Goal: Task Accomplishment & Management: Use online tool/utility

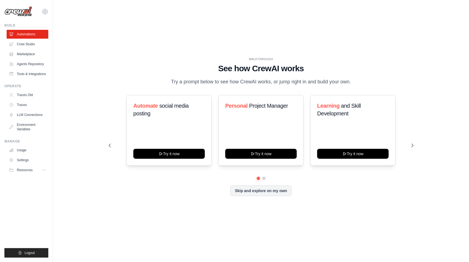
click at [362, 224] on div "WALKTHROUGH See how [PERSON_NAME] works Try a prompt below to see how [PERSON_N…" at bounding box center [261, 131] width 399 height 251
click at [192, 196] on div "Skip and explore on my own" at bounding box center [261, 191] width 305 height 10
click at [71, 57] on div "WALKTHROUGH See how [PERSON_NAME] works Try a prompt below to see how [PERSON_N…" at bounding box center [261, 131] width 399 height 251
click at [30, 44] on link "Crew Studio" at bounding box center [28, 44] width 42 height 9
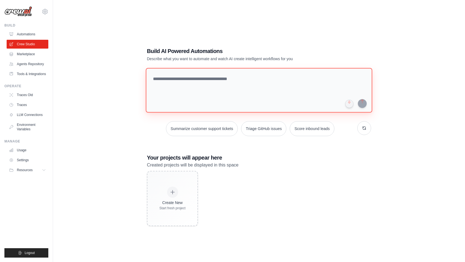
click at [193, 85] on textarea at bounding box center [259, 90] width 226 height 45
click at [269, 83] on textarea at bounding box center [259, 90] width 226 height 45
paste textarea "**********"
click at [225, 80] on textarea "**********" at bounding box center [260, 90] width 229 height 45
type textarea "**********"
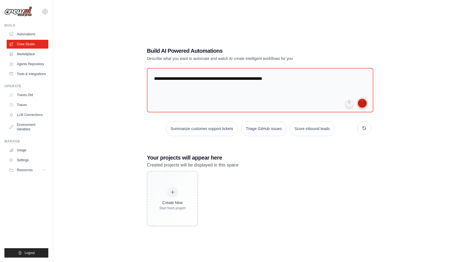
click at [360, 103] on button "submit" at bounding box center [362, 103] width 9 height 9
click at [40, 175] on button "Resources" at bounding box center [28, 170] width 42 height 9
click at [38, 67] on link "Agents Repository" at bounding box center [28, 64] width 42 height 9
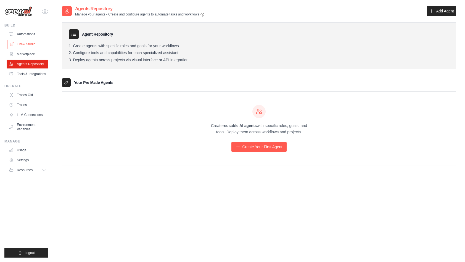
click at [21, 43] on link "Crew Studio" at bounding box center [28, 44] width 42 height 9
click at [29, 44] on link "Crew Studio" at bounding box center [28, 44] width 42 height 9
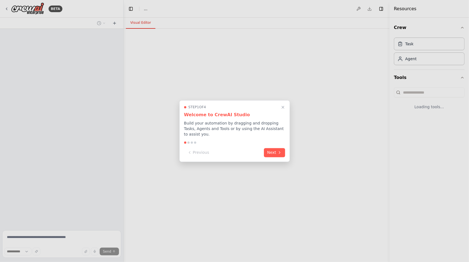
select select "****"
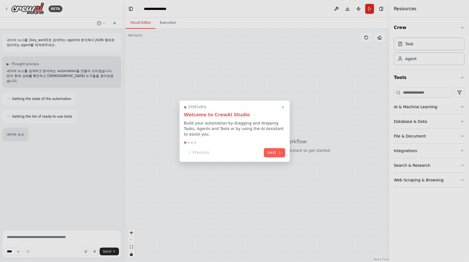
click at [283, 109] on icon "Close walkthrough" at bounding box center [283, 107] width 4 height 4
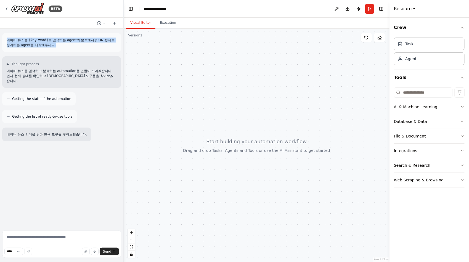
drag, startPoint x: 7, startPoint y: 39, endPoint x: 70, endPoint y: 49, distance: 63.3
click at [70, 49] on div "네이버 뉴스를 {key_word}로 검색하는 agent와 분석해서 JSON 형태로 정리하는 agent를 제작해주세요." at bounding box center [61, 42] width 119 height 19
copy p "네이버 뉴스를 {key_word}로 검색하는 agent와 분석해서 JSON 형태로 정리하는 agent를 제작해주세요."
click at [81, 48] on div "네이버 뉴스를 {key_word}로 검색하는 agent와 분석해서 JSON 형태로 정리하는 agent를 제작해주세요." at bounding box center [61, 42] width 119 height 19
click at [76, 44] on p "네이버 뉴스를 {key_word}로 검색하는 agent와 분석해서 JSON 형태로 정리하는 agent를 제작해주세요." at bounding box center [62, 43] width 110 height 10
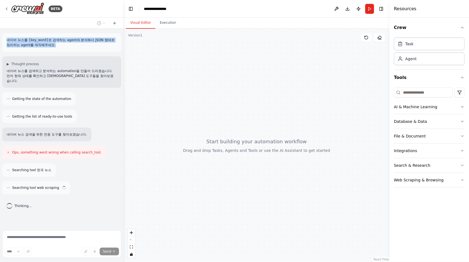
click at [52, 46] on p "네이버 뉴스를 {key_word}로 검색하는 agent와 분석해서 JSON 형태로 정리하는 agent를 제작해주세요." at bounding box center [62, 43] width 110 height 10
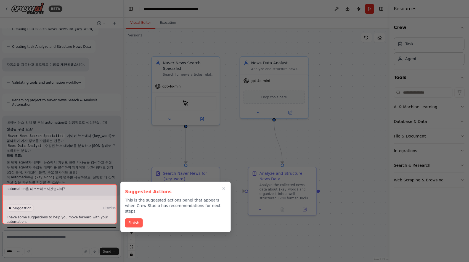
scroll to position [264, 0]
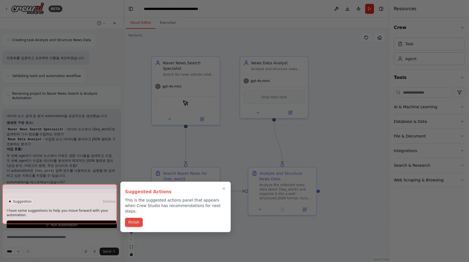
click at [135, 218] on button "Finish" at bounding box center [134, 222] width 18 height 9
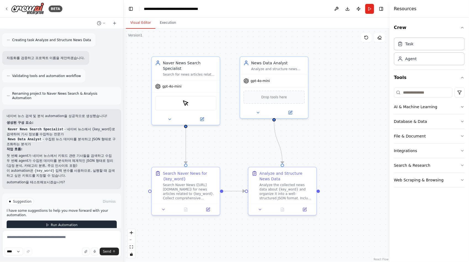
click at [71, 223] on span "Run Automation" at bounding box center [64, 225] width 27 height 4
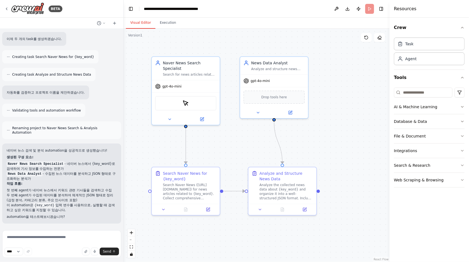
scroll to position [220, 0]
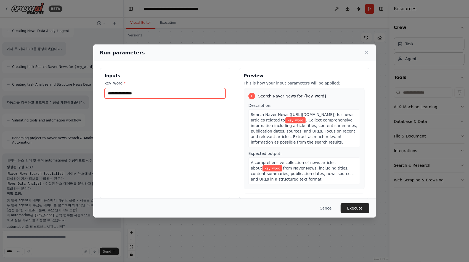
click at [157, 92] on input "key_word *" at bounding box center [165, 93] width 121 height 10
type input "*"
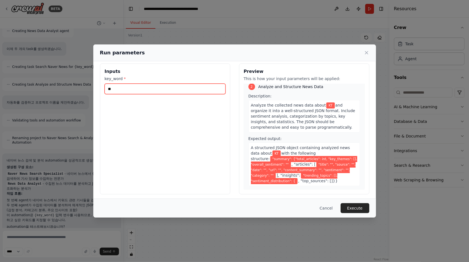
scroll to position [7, 0]
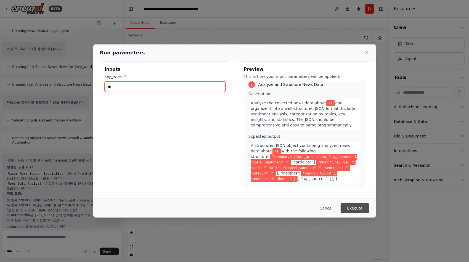
type input "**"
click at [354, 212] on button "Execute" at bounding box center [355, 208] width 29 height 10
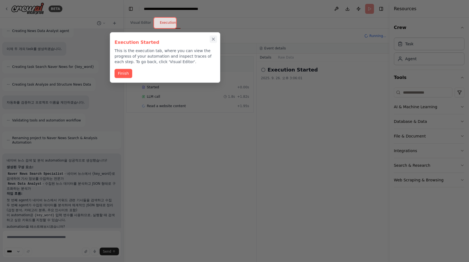
click at [215, 40] on icon "Close walkthrough" at bounding box center [213, 39] width 2 height 2
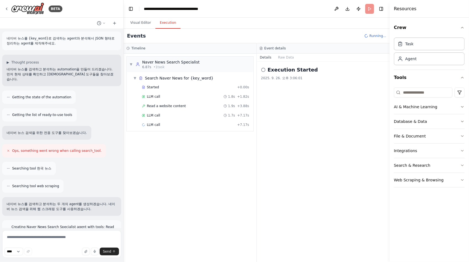
scroll to position [0, 0]
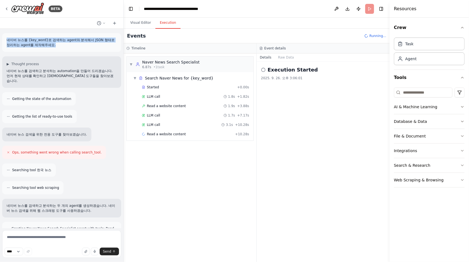
drag, startPoint x: 66, startPoint y: 45, endPoint x: 5, endPoint y: 40, distance: 60.7
click at [5, 40] on div "네이버 뉴스를 {key_word}로 검색하는 agent와 분석해서 JSON 형태로 정리하는 agent를 제작해주세요." at bounding box center [61, 42] width 119 height 19
copy p "네이버 뉴스를 {key_word}로 검색하는 agent와 분석해서 JSON 형태로 정리하는 agent를 제작해주세요."
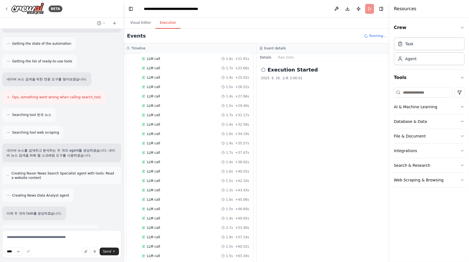
scroll to position [141, 0]
drag, startPoint x: 13, startPoint y: 146, endPoint x: 94, endPoint y: 149, distance: 81.2
click at [94, 149] on p "네이버 뉴스를 검색하고 분석하는 두 개의 agent를 생성하겠습니다. 네이버 뉴스 검색을 위해 웹 스크래핑 도구를 사용하겠습니다." at bounding box center [62, 153] width 110 height 10
click at [86, 150] on p "네이버 뉴스를 검색하고 분석하는 두 개의 agent를 생성하겠습니다. 네이버 뉴스 검색을 위해 웹 스크래핑 도구를 사용하겠습니다." at bounding box center [62, 153] width 110 height 10
click at [82, 155] on div "네이버 뉴스를 검색하고 분석하는 두 개의 agent를 생성하겠습니다. 네이버 뉴스 검색을 위해 웹 스크래핑 도구를 사용하겠습니다." at bounding box center [61, 153] width 119 height 19
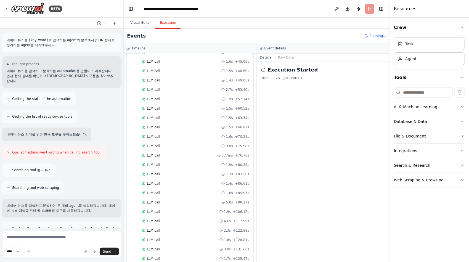
scroll to position [279, 0]
click at [419, 17] on div "Resources" at bounding box center [430, 9] width 80 height 18
click at [464, 25] on icon "button" at bounding box center [462, 27] width 4 height 4
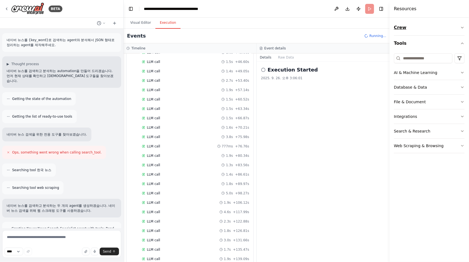
click at [464, 25] on icon "button" at bounding box center [462, 27] width 4 height 4
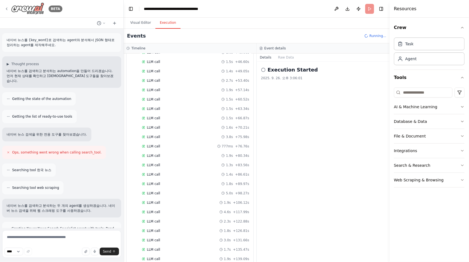
click at [34, 9] on img at bounding box center [27, 8] width 33 height 12
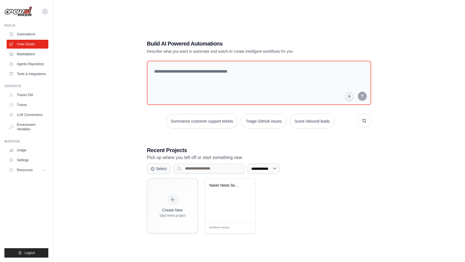
click at [225, 251] on div "**********" at bounding box center [259, 137] width 394 height 262
click at [221, 181] on div "Naver News Search & Analysis Automa..." at bounding box center [230, 201] width 51 height 44
click at [226, 187] on div "Naver News Search & Analysis Automa..." at bounding box center [225, 186] width 33 height 7
click at [215, 190] on div "Naver News Search & Analysis Automa..." at bounding box center [230, 189] width 42 height 13
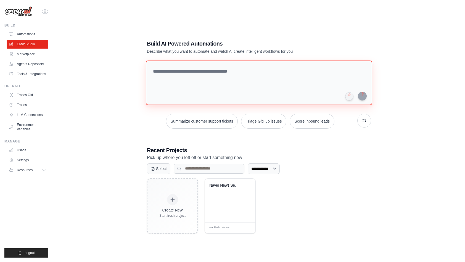
click at [234, 75] on textarea at bounding box center [259, 82] width 226 height 45
paste textarea "**********"
click at [209, 72] on textarea "**********" at bounding box center [260, 82] width 229 height 45
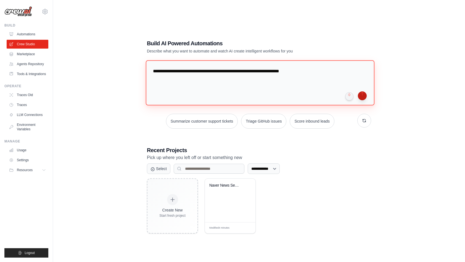
type textarea "**********"
click at [361, 97] on button "submit" at bounding box center [362, 95] width 9 height 9
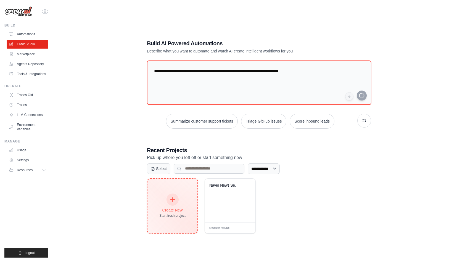
drag, startPoint x: 180, startPoint y: 203, endPoint x: 172, endPoint y: 209, distance: 10.0
click at [180, 203] on div "Create New Start fresh project" at bounding box center [172, 206] width 26 height 24
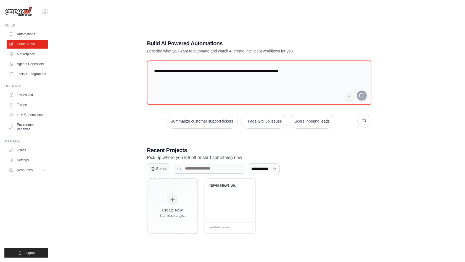
click at [83, 144] on div "**********" at bounding box center [259, 137] width 394 height 262
click at [33, 56] on link "Marketplace" at bounding box center [28, 54] width 42 height 9
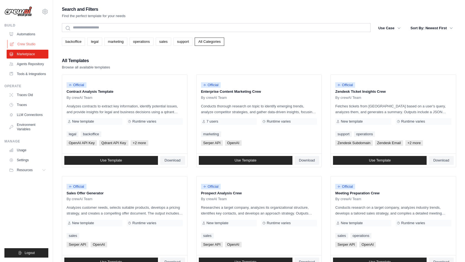
click at [33, 47] on link "Crew Studio" at bounding box center [28, 44] width 42 height 9
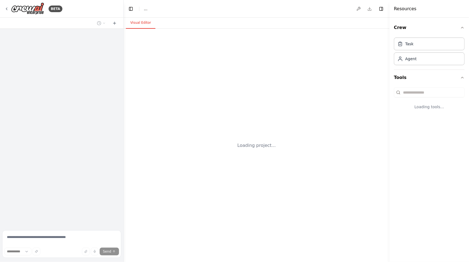
select select "****"
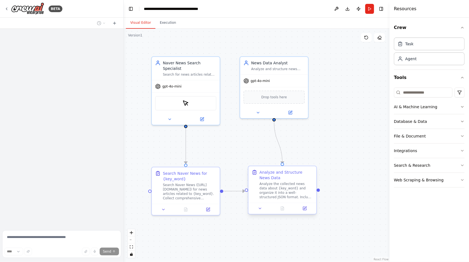
scroll to position [133, 0]
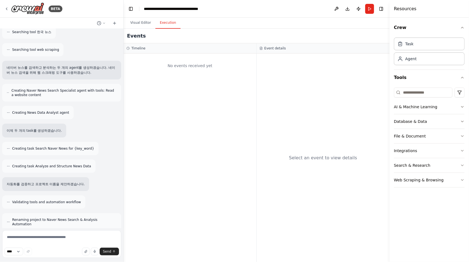
click at [166, 25] on button "Execution" at bounding box center [167, 23] width 25 height 12
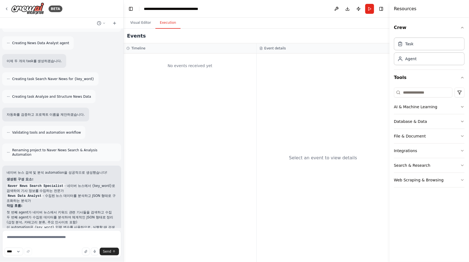
scroll to position [220, 0]
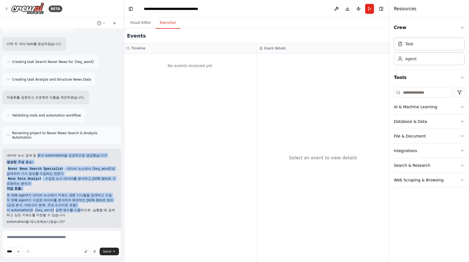
drag, startPoint x: 39, startPoint y: 151, endPoint x: 77, endPoint y: 205, distance: 66.5
click at [77, 205] on div "네이버 뉴스 검색 및 분석 automation을 성공적으로 생성했습니다! 생성된 구성 요소: Naver News Search Specialis…" at bounding box center [62, 188] width 110 height 71
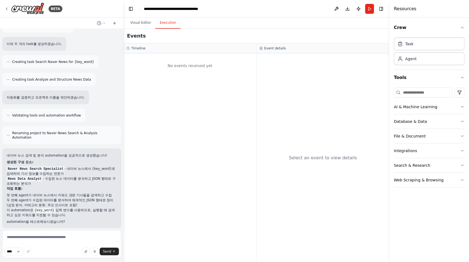
drag, startPoint x: 77, startPoint y: 205, endPoint x: 80, endPoint y: 205, distance: 2.8
click at [80, 208] on p "이 automation은 {key_word} 입력 변수를 사용하므로, 실행할 때 검색하고 싶은 키워드를 지정할 수 있습니다." at bounding box center [62, 213] width 110 height 10
click at [27, 11] on img at bounding box center [27, 8] width 33 height 12
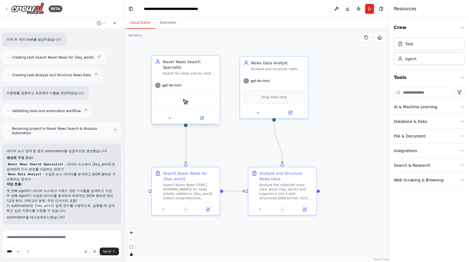
scroll to position [220, 0]
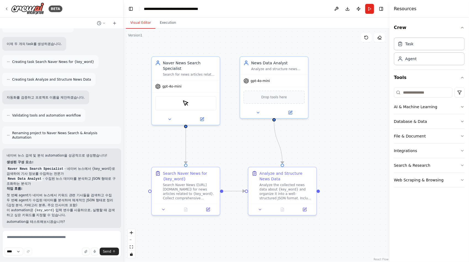
click at [170, 29] on div ".deletable-edge-delete-btn { width: 20px; height: 20px; border: 0px solid #ffff…" at bounding box center [257, 145] width 266 height 233
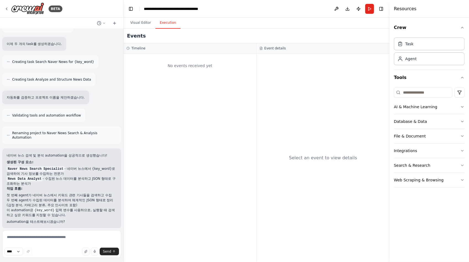
click at [170, 22] on button "Execution" at bounding box center [167, 23] width 25 height 12
click at [373, 10] on button "Run" at bounding box center [369, 9] width 9 height 10
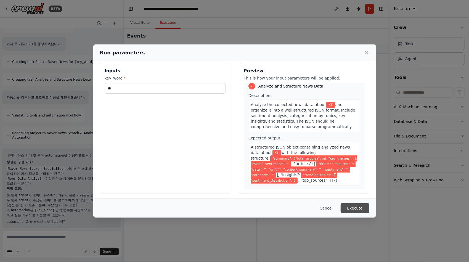
scroll to position [7, 0]
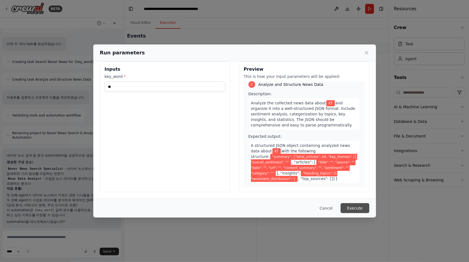
click at [354, 210] on button "Execute" at bounding box center [355, 208] width 29 height 10
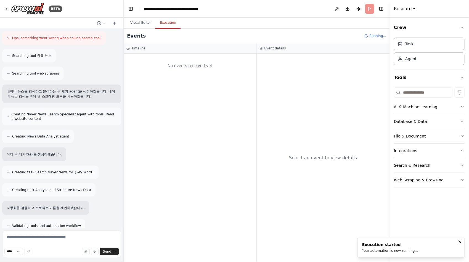
scroll to position [0, 0]
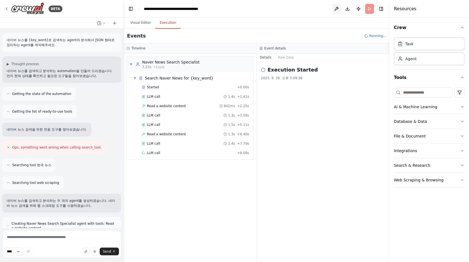
click at [338, 7] on button at bounding box center [336, 9] width 9 height 10
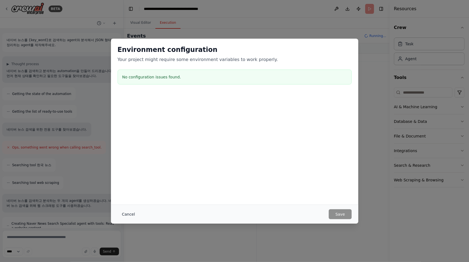
click at [125, 217] on button "Cancel" at bounding box center [129, 214] width 22 height 10
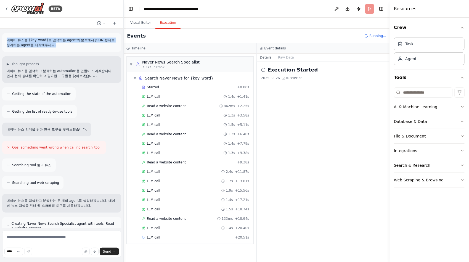
drag, startPoint x: 58, startPoint y: 49, endPoint x: 7, endPoint y: 39, distance: 51.8
click at [7, 39] on div "네이버 뉴스를 {key_word}로 검색하는 agent와 분석해서 JSON 형태로 정리하는 agent를 제작해주세요." at bounding box center [61, 42] width 119 height 19
copy p "네이버 뉴스를 {key_word}로 검색하는 agent와 분석해서 JSON 형태로 정리하는 agent를 제작해주세요."
click at [22, 9] on img at bounding box center [27, 8] width 33 height 12
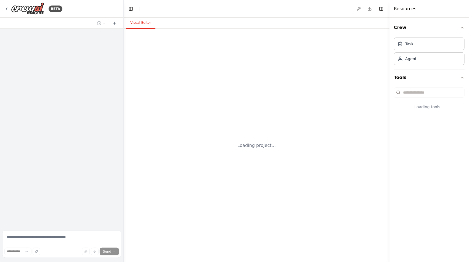
select select "****"
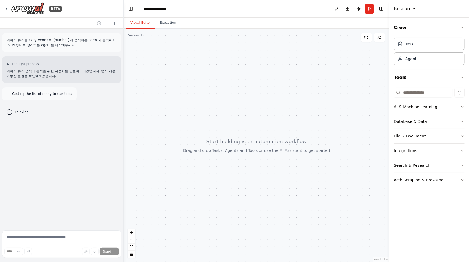
click at [81, 45] on p "네이버 뉴스를 {key_word}로 {number}개 검색하는 agent와 분석해서 JSON 형태로 정리하는 agent를 제작해주세요." at bounding box center [62, 43] width 110 height 10
drag, startPoint x: 6, startPoint y: 39, endPoint x: 83, endPoint y: 48, distance: 77.3
click at [83, 48] on div "네이버 뉴스를 {key_word}로 {number}개 검색하는 agent와 분석해서 JSON 형태로 정리하는 agent를 제작해주세요." at bounding box center [61, 42] width 119 height 19
copy p "네이버 뉴스를 {key_word}로 {number}개 검색하는 agent와 분석해서 JSON 형태로 정리하는 agent를 제작해주세요."
click at [81, 44] on p "네이버 뉴스를 {key_word}로 {number}개 검색하는 agent와 분석해서 JSON 형태로 정리하는 agent를 제작해주세요." at bounding box center [62, 43] width 110 height 10
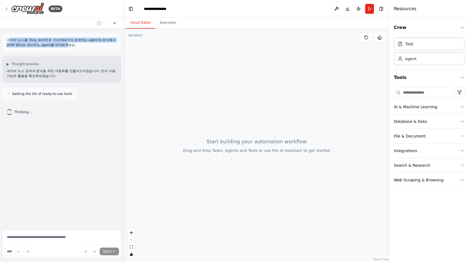
drag, startPoint x: 8, startPoint y: 40, endPoint x: 67, endPoint y: 43, distance: 59.2
click at [67, 43] on p "네이버 뉴스를 {key_word}로 {number}개 검색하는 agent와 분석해서 JSON 형태로 정리하는 agent를 제작해주세요." at bounding box center [62, 43] width 110 height 10
click at [68, 43] on p "네이버 뉴스를 {key_word}로 {number}개 검색하는 agent와 분석해서 JSON 형태로 정리하는 agent를 제작해주세요." at bounding box center [62, 43] width 110 height 10
drag, startPoint x: 79, startPoint y: 44, endPoint x: 7, endPoint y: 40, distance: 72.5
click at [7, 40] on p "네이버 뉴스를 {key_word}로 {number}개 검색하는 agent와 분석해서 JSON 형태로 정리하는 agent를 제작해주세요." at bounding box center [62, 43] width 110 height 10
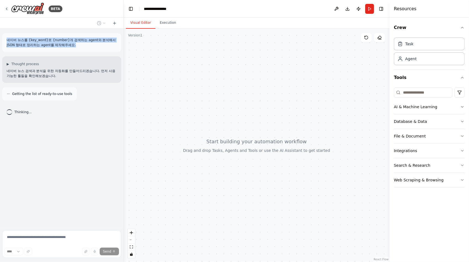
copy p "네이버 뉴스를 {key_word}로 {number}개 검색하는 agent와 분석해서 JSON 형태로 정리하는 agent를 제작해주세요."
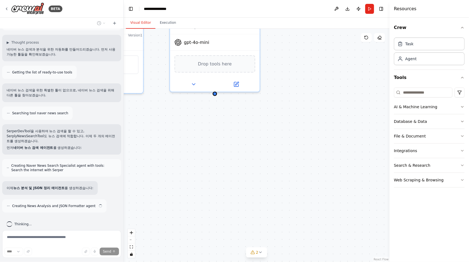
scroll to position [29, 0]
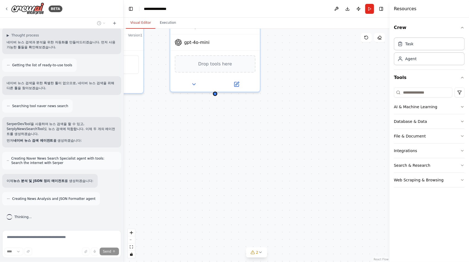
drag, startPoint x: 202, startPoint y: 148, endPoint x: 205, endPoint y: 151, distance: 4.1
click at [203, 148] on div "Naver News Search Specialist Search Naver news articles for {key_word} and coll…" at bounding box center [257, 145] width 266 height 233
click at [258, 251] on span "2" at bounding box center [257, 253] width 2 height 6
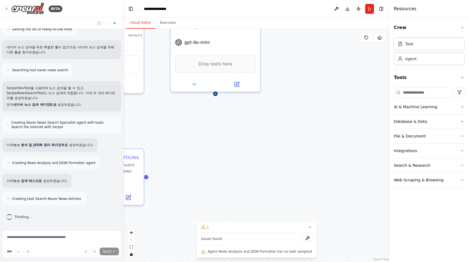
scroll to position [101, 0]
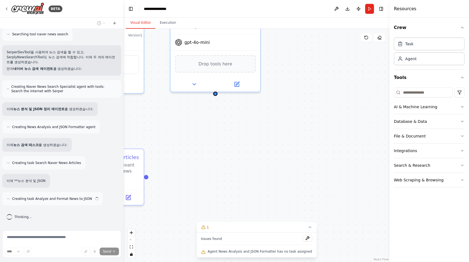
drag, startPoint x: 219, startPoint y: 251, endPoint x: 300, endPoint y: 254, distance: 81.5
click at [300, 254] on span "Agent News Analysis and JSON Formatter has no task assigned" at bounding box center [260, 251] width 104 height 4
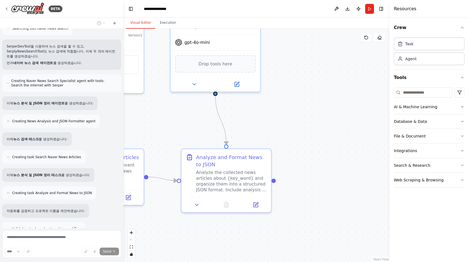
scroll to position [136, 0]
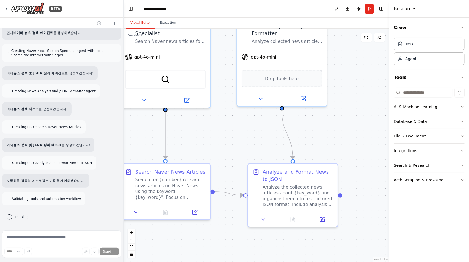
drag, startPoint x: 215, startPoint y: 233, endPoint x: 298, endPoint y: 265, distance: 88.6
click at [298, 262] on html "BETA 네이버 뉴스를 {key_word}로 {number}개 검색하는 agent와 분석해서 JSON 형태로 정리하는 agent를 제작해주세요…" at bounding box center [234, 131] width 469 height 262
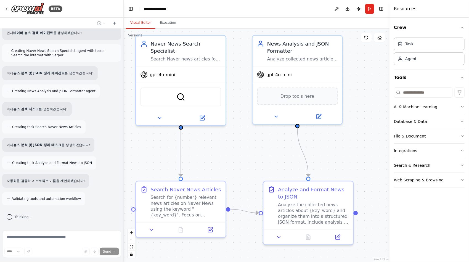
scroll to position [154, 0]
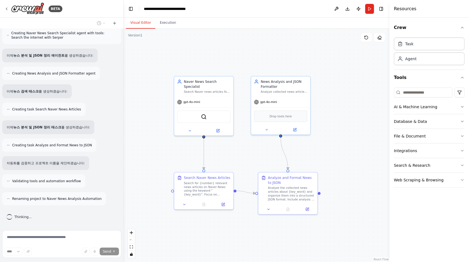
click at [250, 245] on div ".deletable-edge-delete-btn { width: 20px; height: 20px; border: 0px solid #ffff…" at bounding box center [257, 145] width 266 height 233
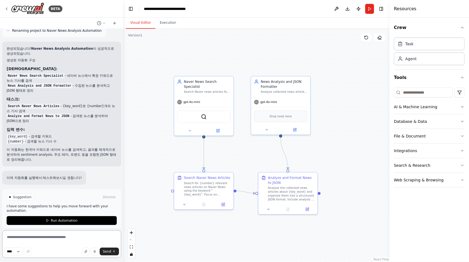
scroll to position [327, 0]
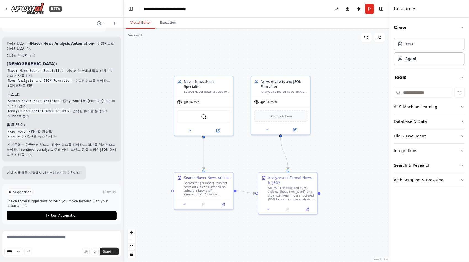
click at [88, 215] on button "Run Automation" at bounding box center [62, 215] width 110 height 9
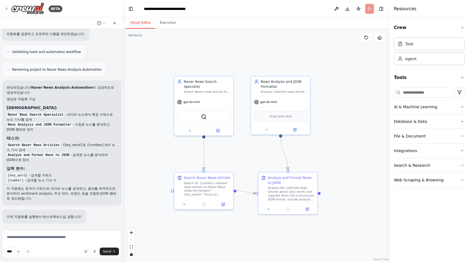
scroll to position [283, 0]
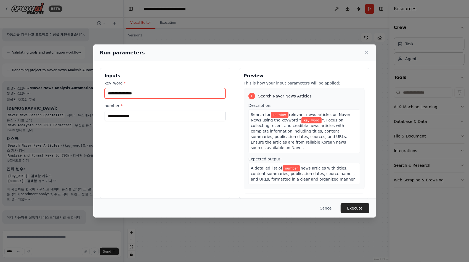
click at [154, 91] on input "key_word *" at bounding box center [165, 93] width 121 height 10
type input "*"
type input "**"
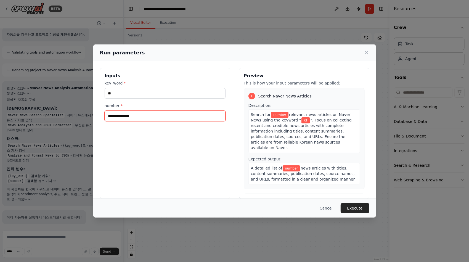
type input "*"
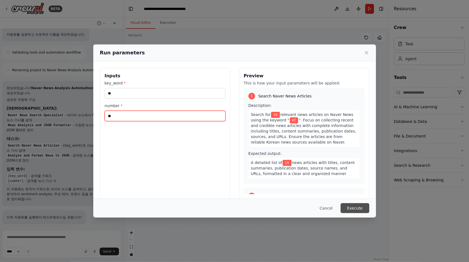
type input "**"
click at [359, 208] on button "Execute" at bounding box center [355, 208] width 29 height 10
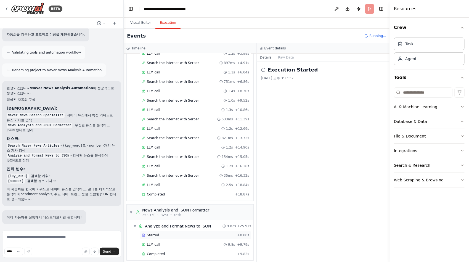
scroll to position [327, 0]
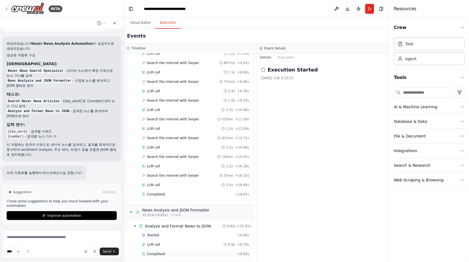
click at [160, 252] on span "Completed" at bounding box center [156, 254] width 18 height 4
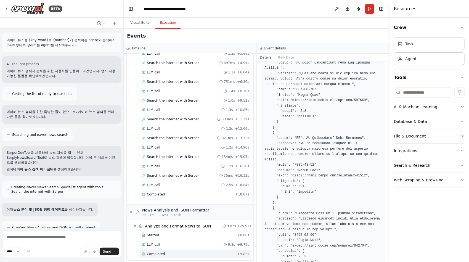
scroll to position [0, 0]
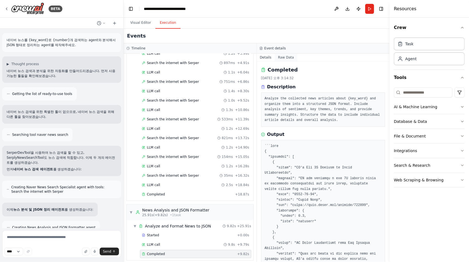
click at [282, 56] on button "Raw Data" at bounding box center [286, 58] width 23 height 8
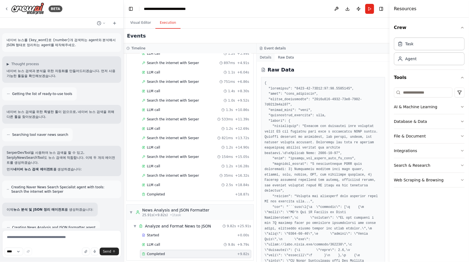
click at [267, 59] on button "Details" at bounding box center [266, 58] width 18 height 8
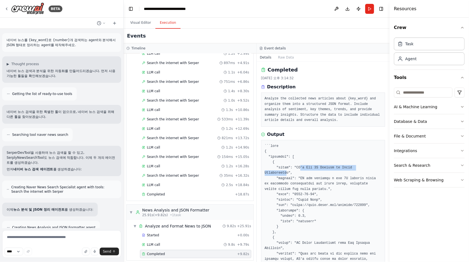
drag, startPoint x: 297, startPoint y: 167, endPoint x: 367, endPoint y: 169, distance: 69.9
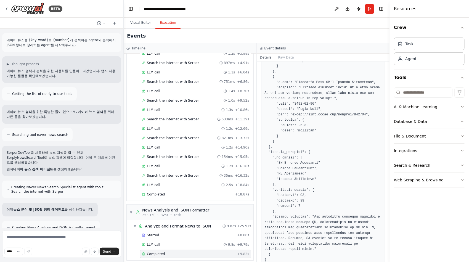
scroll to position [318, 0]
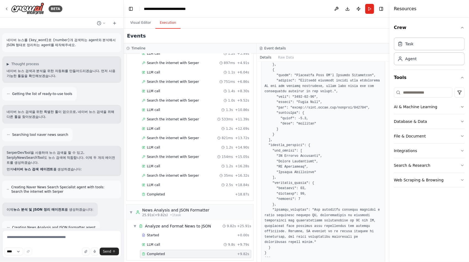
click at [271, 247] on pre at bounding box center [323, 43] width 117 height 436
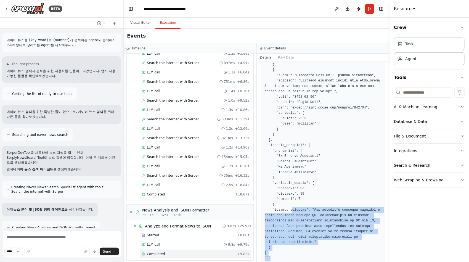
drag, startPoint x: 283, startPoint y: 245, endPoint x: 290, endPoint y: 196, distance: 49.9
click at [290, 196] on pre at bounding box center [323, 43] width 117 height 436
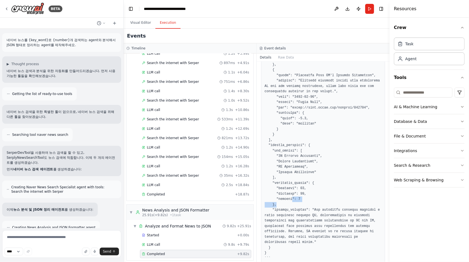
drag, startPoint x: 290, startPoint y: 196, endPoint x: 291, endPoint y: 192, distance: 3.9
click at [291, 192] on pre at bounding box center [323, 43] width 117 height 436
drag, startPoint x: 291, startPoint y: 192, endPoint x: 296, endPoint y: 218, distance: 27.3
click at [296, 218] on pre at bounding box center [323, 43] width 117 height 436
drag, startPoint x: 295, startPoint y: 243, endPoint x: 287, endPoint y: 229, distance: 16.0
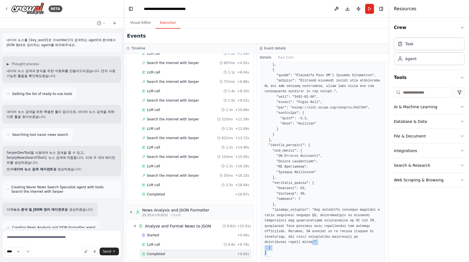
click at [287, 229] on pre at bounding box center [323, 43] width 117 height 436
click at [323, 221] on pre at bounding box center [323, 43] width 117 height 436
drag, startPoint x: 320, startPoint y: 236, endPoint x: 288, endPoint y: 186, distance: 59.8
click at [288, 183] on pre at bounding box center [323, 43] width 117 height 436
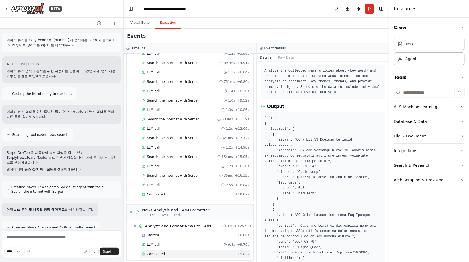
scroll to position [0, 0]
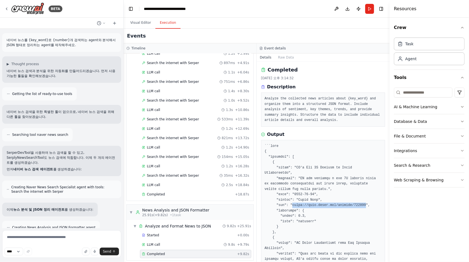
drag, startPoint x: 290, startPoint y: 200, endPoint x: 358, endPoint y: 200, distance: 67.9
copy pre "https://news.naver.com/article/123456"
drag, startPoint x: 296, startPoint y: 167, endPoint x: 321, endPoint y: 168, distance: 24.9
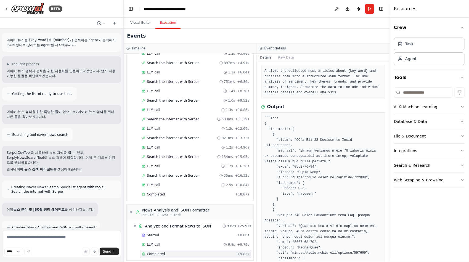
scroll to position [55, 0]
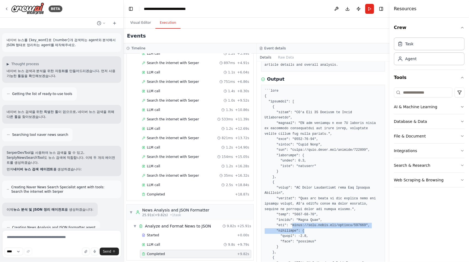
drag, startPoint x: 291, startPoint y: 220, endPoint x: 346, endPoint y: 225, distance: 55.5
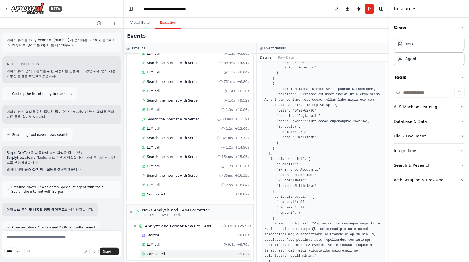
scroll to position [318, 0]
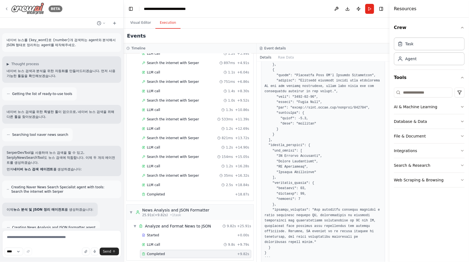
click at [32, 13] on img at bounding box center [27, 8] width 33 height 12
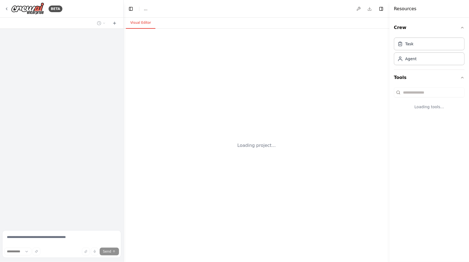
select select "****"
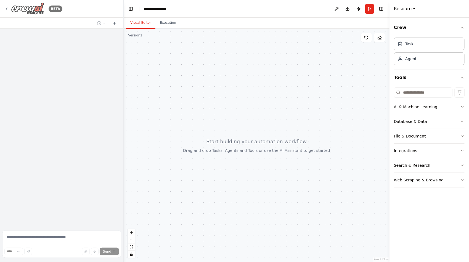
click at [23, 10] on img at bounding box center [27, 8] width 33 height 12
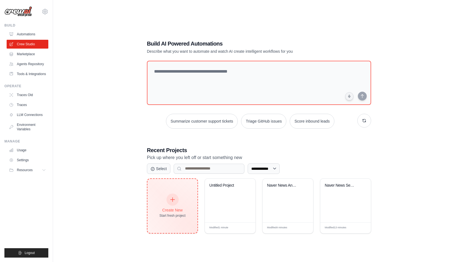
click at [175, 209] on div "Create New" at bounding box center [172, 210] width 26 height 6
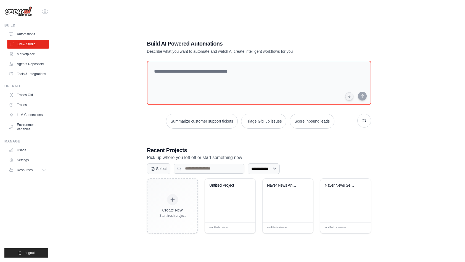
click at [31, 43] on link "Crew Studio" at bounding box center [28, 44] width 42 height 9
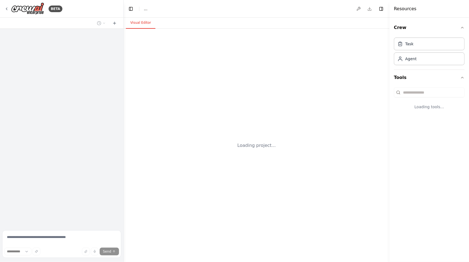
select select "****"
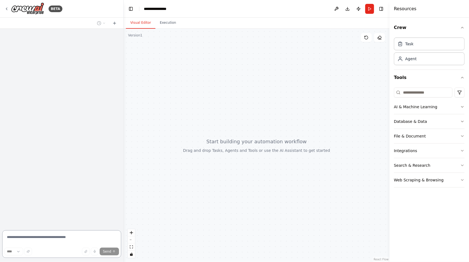
click at [29, 239] on textarea at bounding box center [61, 244] width 119 height 28
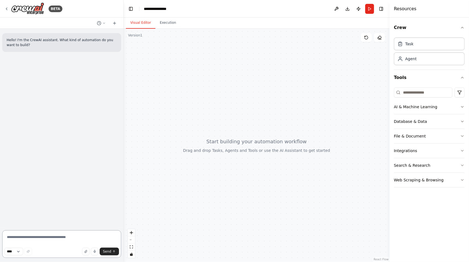
paste textarea "**********"
click at [112, 238] on textarea "**********" at bounding box center [61, 244] width 119 height 28
click at [78, 238] on textarea "**********" at bounding box center [61, 244] width 119 height 28
type textarea "**********"
click at [106, 252] on span "Send" at bounding box center [107, 251] width 8 height 4
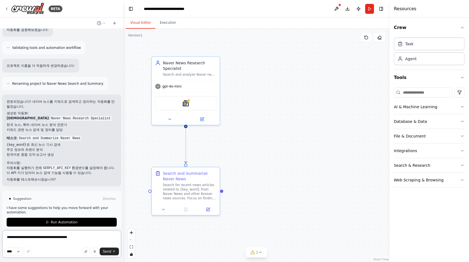
scroll to position [324, 0]
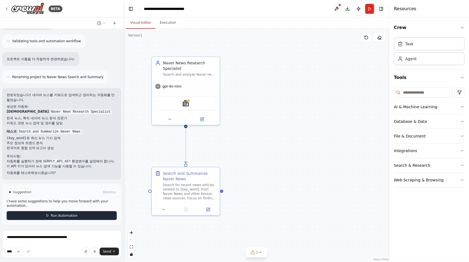
click at [92, 212] on button "Run Automation" at bounding box center [62, 215] width 110 height 9
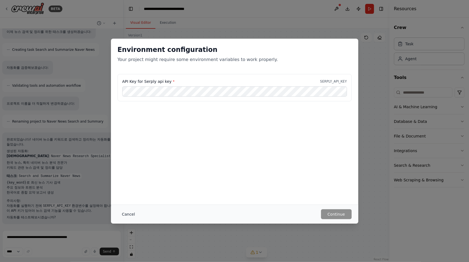
click at [125, 213] on button "Cancel" at bounding box center [129, 214] width 22 height 10
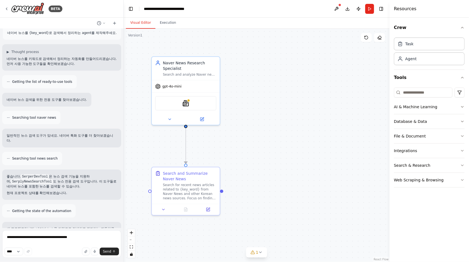
scroll to position [0, 0]
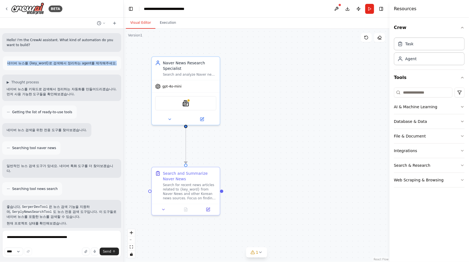
drag, startPoint x: 9, startPoint y: 64, endPoint x: 117, endPoint y: 64, distance: 108.3
click at [117, 64] on div "Hello! I'm the CrewAI assistant. What kind of automation do you want to build? …" at bounding box center [61, 128] width 123 height 199
copy p "네이버 뉴스를 {key_word}로 검색해서 정리하는 agent를 제작해주세요."
click at [35, 13] on img at bounding box center [27, 8] width 33 height 12
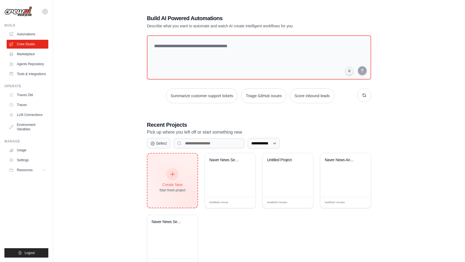
click at [165, 183] on div "Create New" at bounding box center [172, 185] width 26 height 6
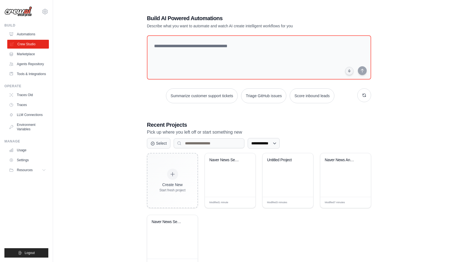
click at [29, 45] on link "Crew Studio" at bounding box center [28, 44] width 42 height 9
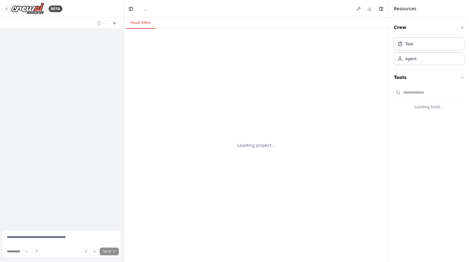
select select "****"
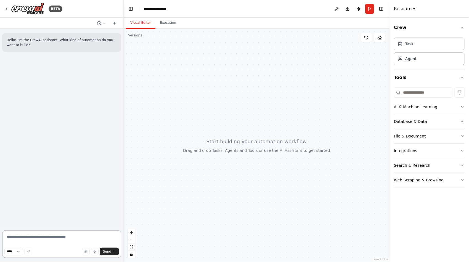
click at [40, 239] on textarea at bounding box center [61, 244] width 119 height 28
paste textarea "**********"
type textarea "**********"
click at [32, 252] on button "button" at bounding box center [28, 252] width 8 height 8
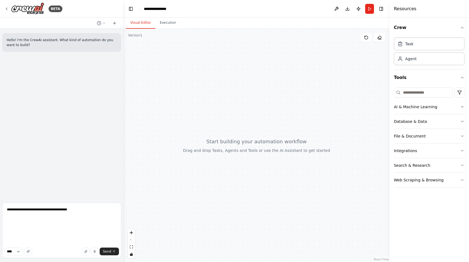
scroll to position [25, 0]
click at [110, 254] on span "Send" at bounding box center [107, 251] width 8 height 4
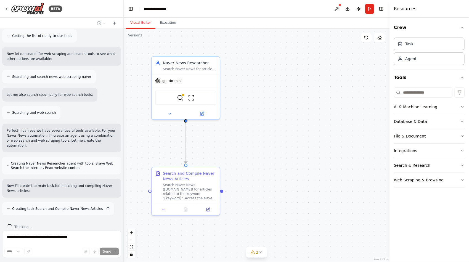
scroll to position [149, 0]
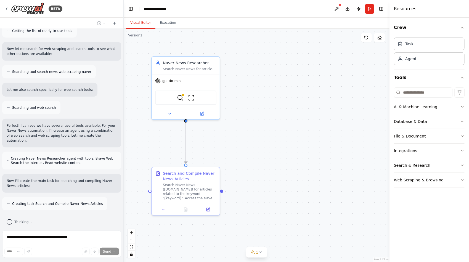
click at [93, 205] on div "Creating task Search and Compile Naver News Articles" at bounding box center [54, 203] width 105 height 13
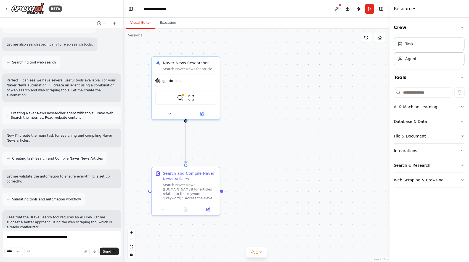
scroll to position [199, 0]
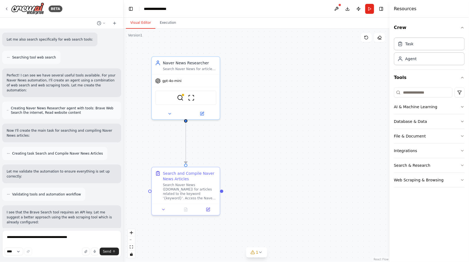
click at [64, 213] on p "I see that the Brave Search tool requires an API key. Let me suggest a better a…" at bounding box center [62, 217] width 110 height 15
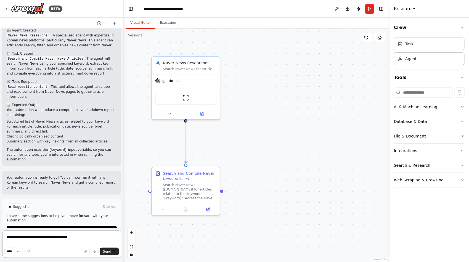
scroll to position [580, 0]
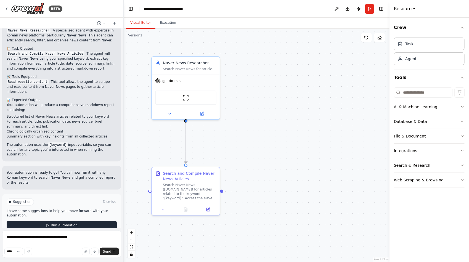
click at [79, 221] on button "Run Automation" at bounding box center [62, 225] width 110 height 9
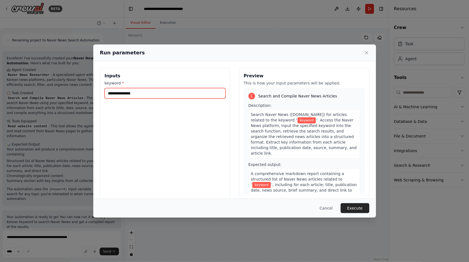
drag, startPoint x: 175, startPoint y: 92, endPoint x: 174, endPoint y: 89, distance: 3.0
click at [175, 92] on input "keyword *" at bounding box center [165, 93] width 121 height 10
type input "*"
type input "****"
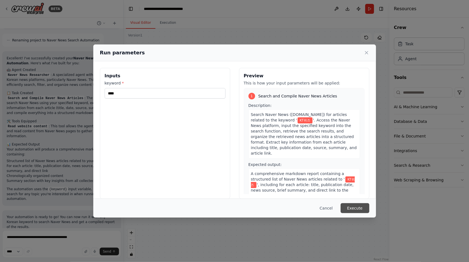
click at [360, 209] on button "Execute" at bounding box center [355, 208] width 29 height 10
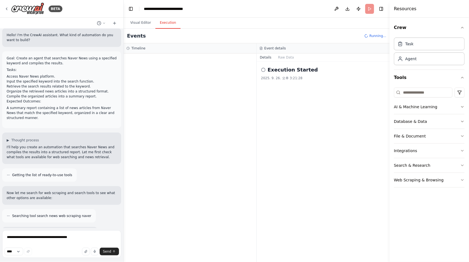
scroll to position [0, 0]
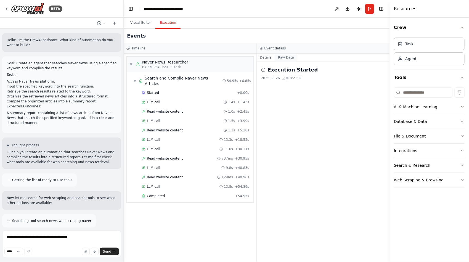
click at [285, 57] on button "Raw Data" at bounding box center [286, 58] width 23 height 8
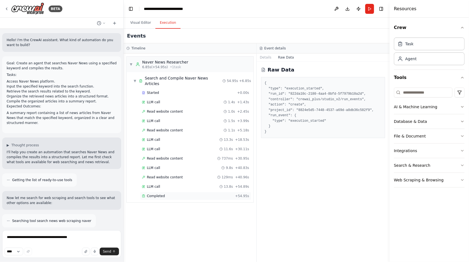
click at [159, 194] on span "Completed" at bounding box center [156, 196] width 18 height 4
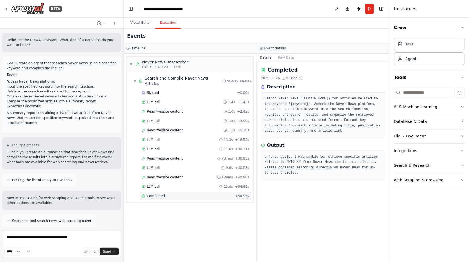
click at [328, 166] on pre "Unfortunately, I was unable to retrieve specific articles related to "KT위즈" fro…" at bounding box center [323, 165] width 117 height 22
click at [39, 11] on img at bounding box center [27, 8] width 33 height 12
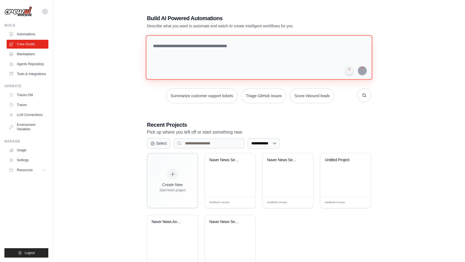
click at [211, 39] on textarea at bounding box center [259, 57] width 226 height 45
paste textarea "**********"
type textarea "**********"
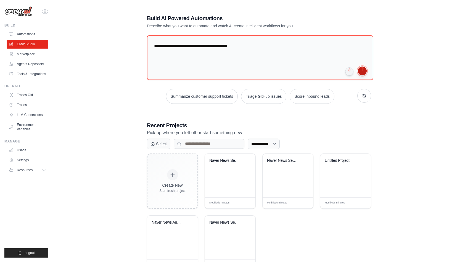
click at [366, 71] on button "submit" at bounding box center [362, 71] width 9 height 9
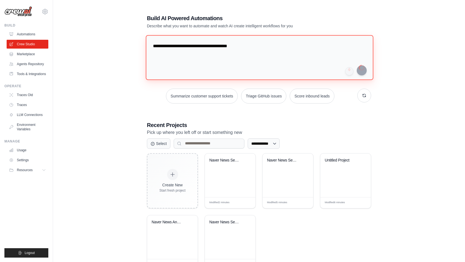
drag, startPoint x: 319, startPoint y: 54, endPoint x: 120, endPoint y: 27, distance: 200.9
click at [120, 27] on div "**********" at bounding box center [259, 143] width 394 height 274
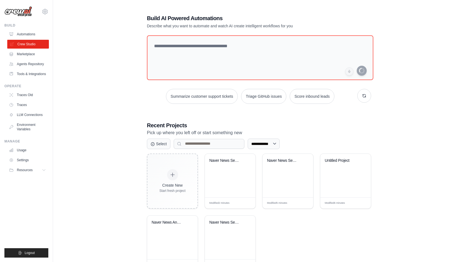
click at [20, 47] on link "Crew Studio" at bounding box center [28, 44] width 42 height 9
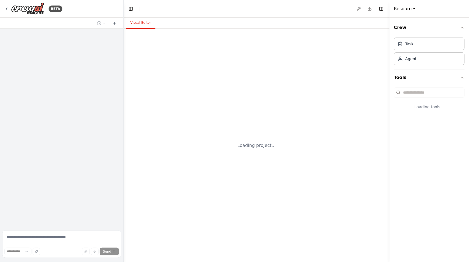
select select "****"
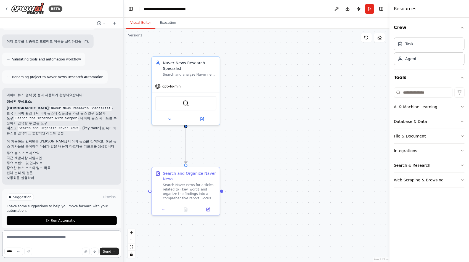
scroll to position [223, 0]
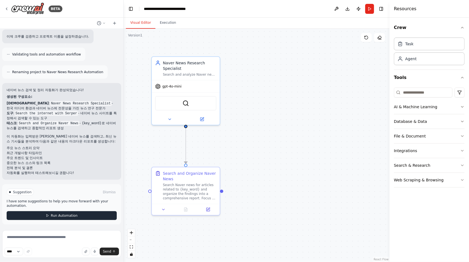
click at [57, 215] on span "Run Automation" at bounding box center [64, 215] width 27 height 4
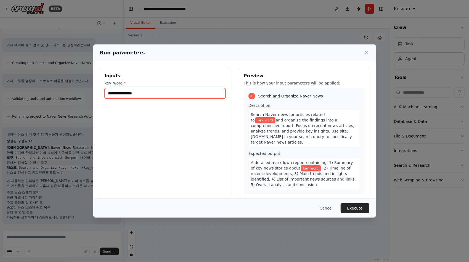
click at [179, 91] on input "key_word *" at bounding box center [165, 93] width 121 height 10
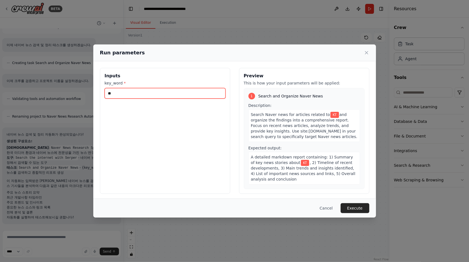
type input "*"
type input "**"
click at [359, 207] on button "Execute" at bounding box center [355, 208] width 29 height 10
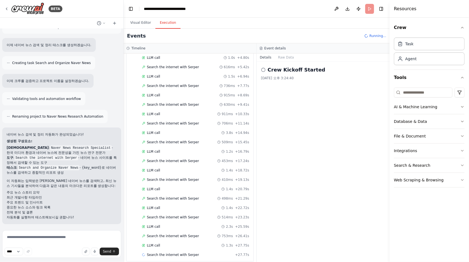
scroll to position [86, 0]
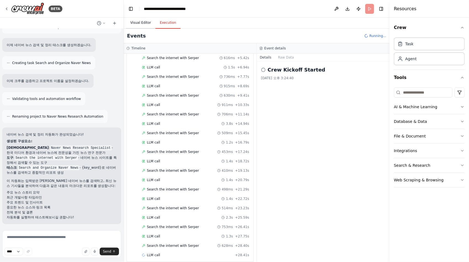
click at [131, 22] on button "Visual Editor" at bounding box center [141, 23] width 30 height 12
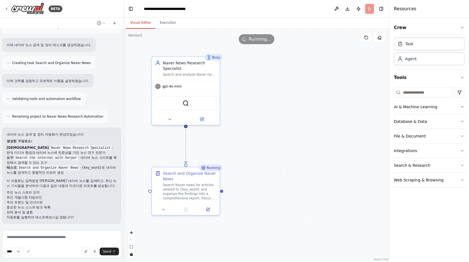
click at [162, 29] on div ".deletable-edge-delete-btn { width: 20px; height: 20px; border: 0px solid #ffff…" at bounding box center [257, 145] width 266 height 233
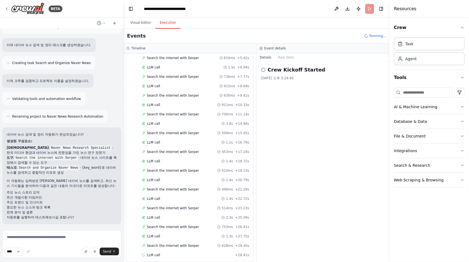
click at [162, 25] on button "Execution" at bounding box center [167, 23] width 25 height 12
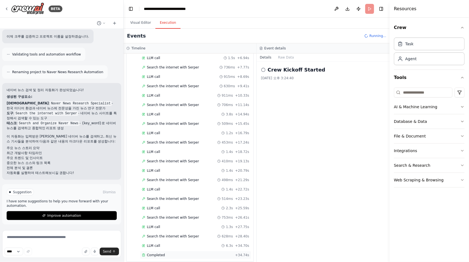
click at [157, 253] on span "Completed" at bounding box center [156, 255] width 18 height 4
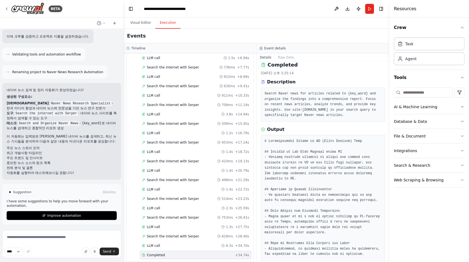
scroll to position [0, 0]
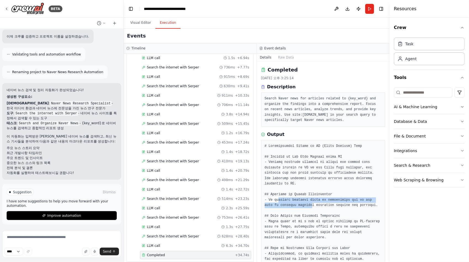
drag, startPoint x: 277, startPoint y: 201, endPoint x: 300, endPoint y: 204, distance: 23.3
click at [300, 204] on pre at bounding box center [323, 227] width 117 height 167
click at [300, 202] on pre at bounding box center [323, 227] width 117 height 167
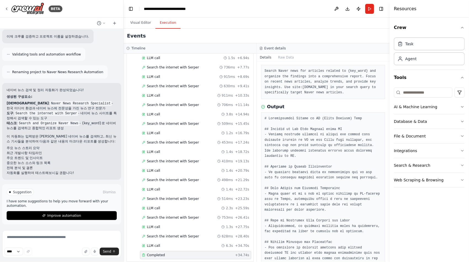
scroll to position [55, 0]
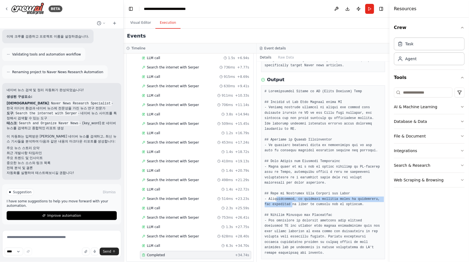
drag, startPoint x: 275, startPoint y: 200, endPoint x: 291, endPoint y: 202, distance: 16.4
click at [291, 202] on pre at bounding box center [323, 172] width 117 height 167
drag, startPoint x: 291, startPoint y: 202, endPoint x: 300, endPoint y: 216, distance: 16.2
click at [300, 216] on pre at bounding box center [323, 172] width 117 height 167
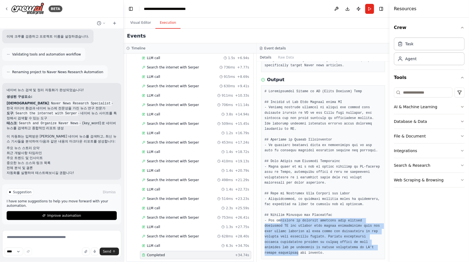
drag, startPoint x: 280, startPoint y: 218, endPoint x: 345, endPoint y: 246, distance: 70.9
click at [345, 246] on pre at bounding box center [323, 172] width 117 height 167
drag, startPoint x: 345, startPoint y: 246, endPoint x: 316, endPoint y: 237, distance: 31.0
click at [316, 237] on pre at bounding box center [323, 172] width 117 height 167
click at [314, 231] on pre at bounding box center [323, 172] width 117 height 167
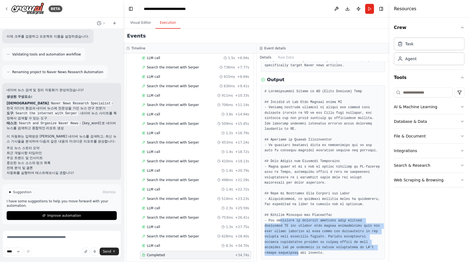
click at [313, 229] on pre at bounding box center [323, 172] width 117 height 167
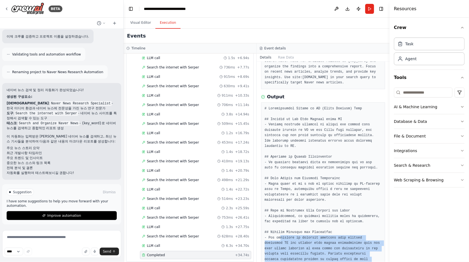
scroll to position [0, 0]
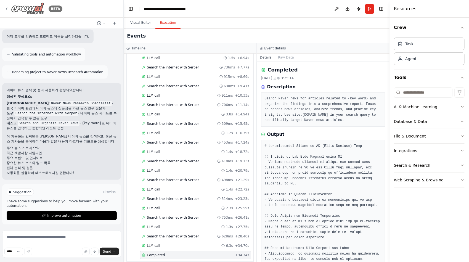
click at [39, 10] on img at bounding box center [27, 8] width 33 height 12
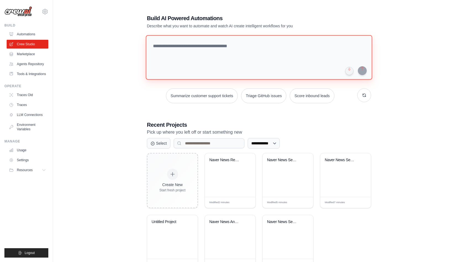
click at [177, 52] on textarea at bounding box center [259, 57] width 226 height 45
paste textarea "**********"
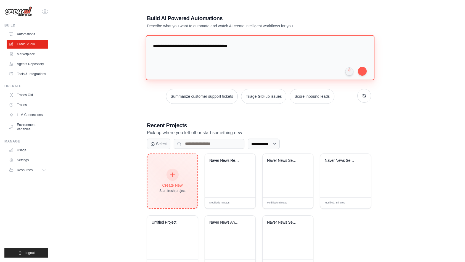
type textarea "**********"
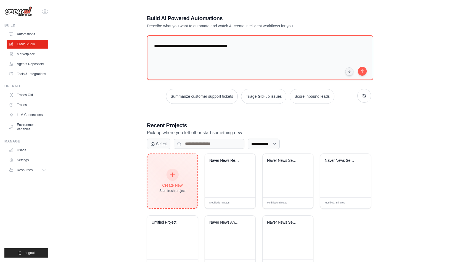
click at [176, 173] on div at bounding box center [173, 175] width 12 height 12
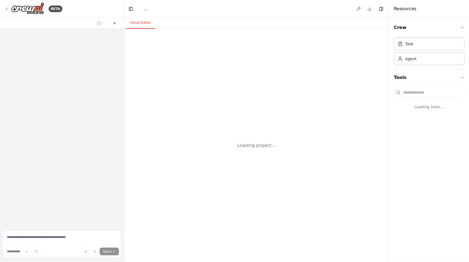
select select "****"
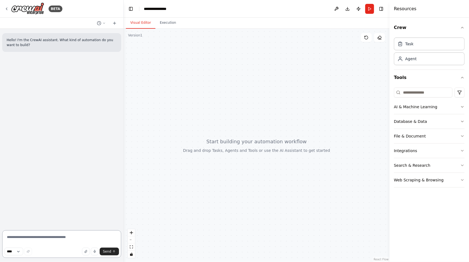
click at [36, 236] on textarea at bounding box center [61, 244] width 119 height 28
paste textarea "**********"
type textarea "**********"
click at [110, 253] on span "Send" at bounding box center [107, 251] width 8 height 4
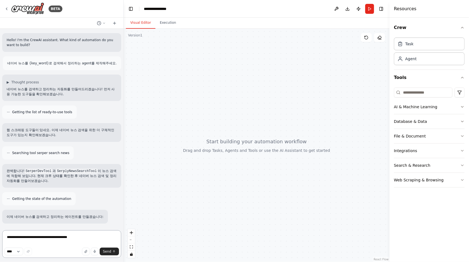
drag, startPoint x: 28, startPoint y: 89, endPoint x: 57, endPoint y: 93, distance: 29.0
click at [57, 93] on p "네이버 뉴스를 검색하고 정리하는 자동화를 만들어드리겠습니다! 먼저 사용 가능한 도구들을 확인해보겠습니다." at bounding box center [62, 92] width 110 height 10
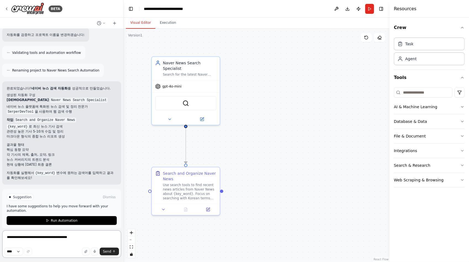
scroll to position [281, 0]
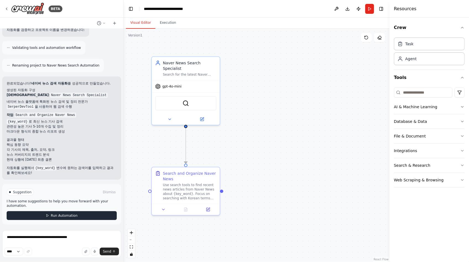
click at [63, 213] on button "Run Automation" at bounding box center [62, 215] width 110 height 9
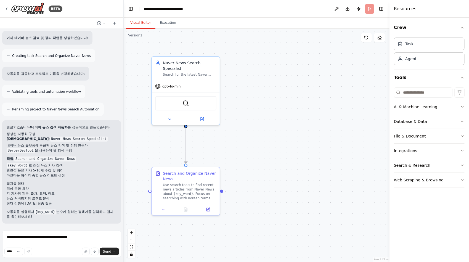
scroll to position [237, 0]
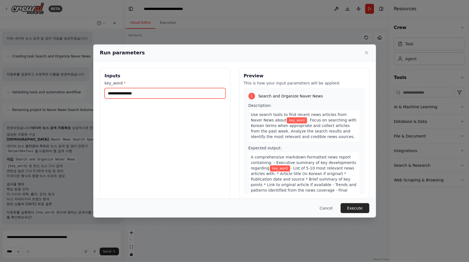
click at [150, 92] on input "key_word *" at bounding box center [165, 93] width 121 height 10
type input "**"
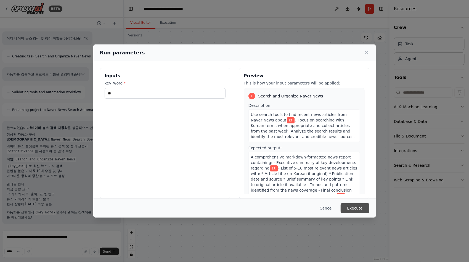
click at [358, 210] on button "Execute" at bounding box center [355, 208] width 29 height 10
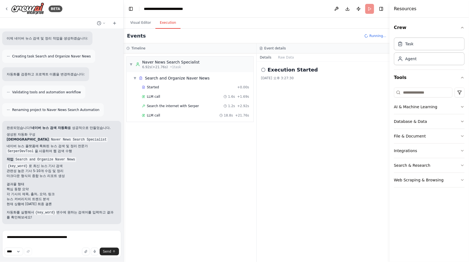
scroll to position [281, 0]
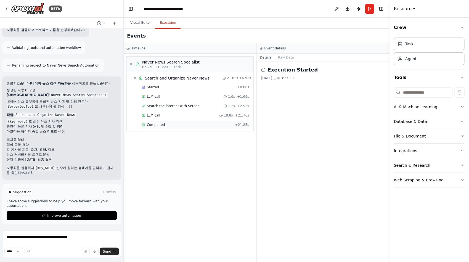
click at [154, 126] on div "Completed + 21.85s" at bounding box center [195, 125] width 111 height 8
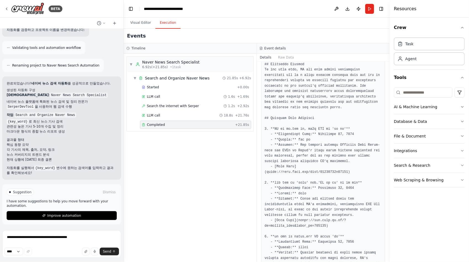
scroll to position [138, 0]
